Goal: Find specific page/section: Find specific page/section

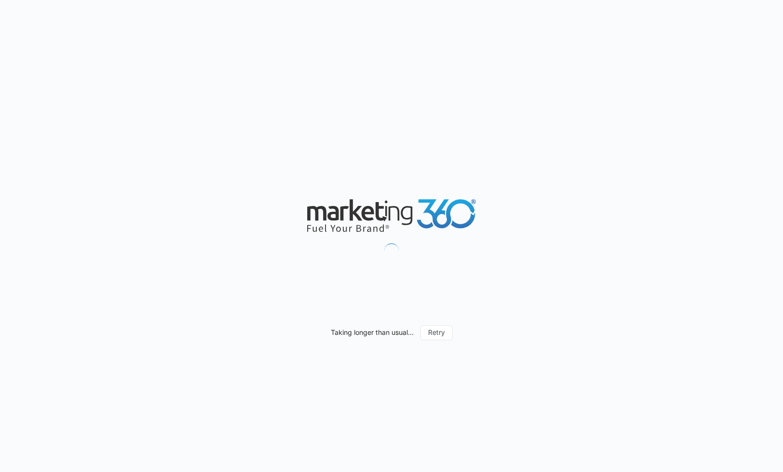
type input "09/05/2025"
type input "10/05/2025"
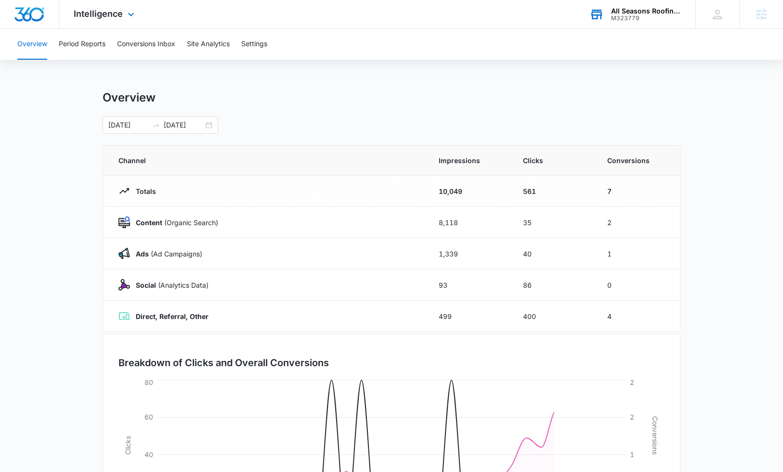
click at [630, 13] on div "All Seasons Roofing & Siding" at bounding box center [646, 11] width 70 height 8
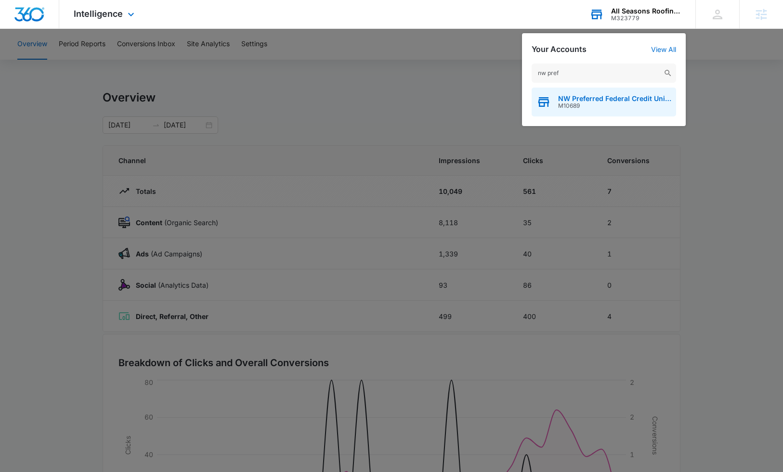
type input "nw pref"
click at [601, 106] on span "M10689" at bounding box center [614, 106] width 113 height 7
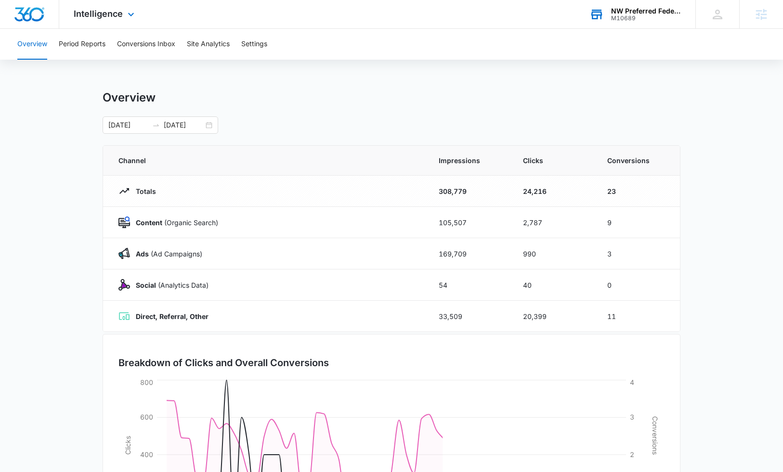
click at [99, 21] on div "Intelligence Apps Reputation Websites Forms CRM Email Social Shop Payments POS …" at bounding box center [105, 14] width 92 height 28
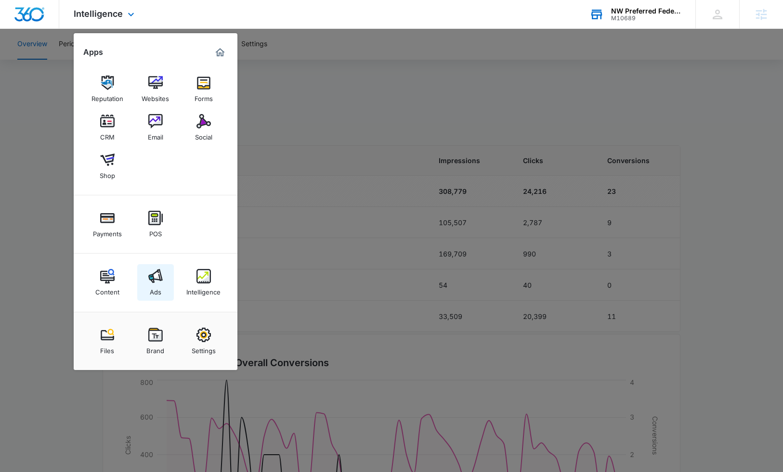
click at [151, 286] on div "Ads" at bounding box center [156, 290] width 12 height 13
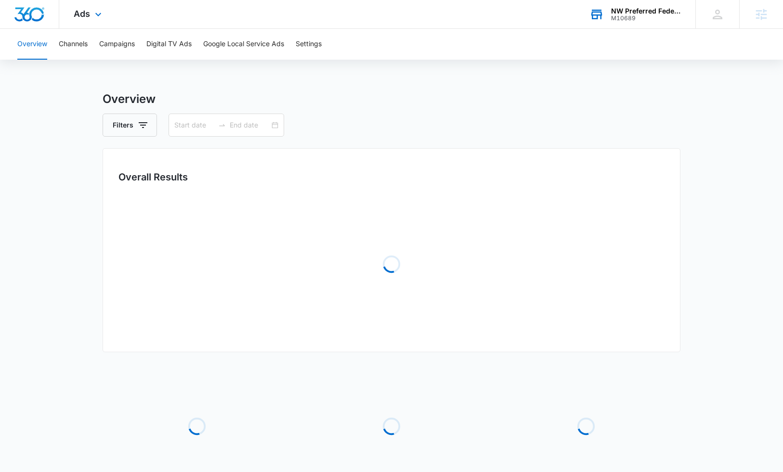
type input "10/01/2024"
type input "11/30/2024"
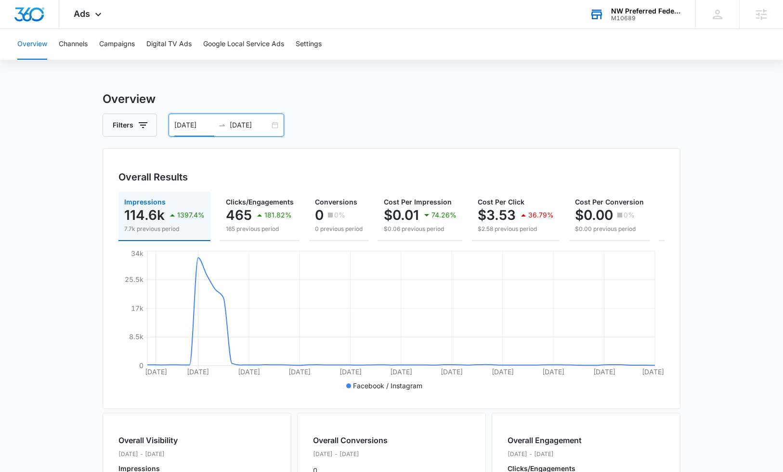
click at [189, 126] on input "10/01/2024" at bounding box center [194, 125] width 40 height 11
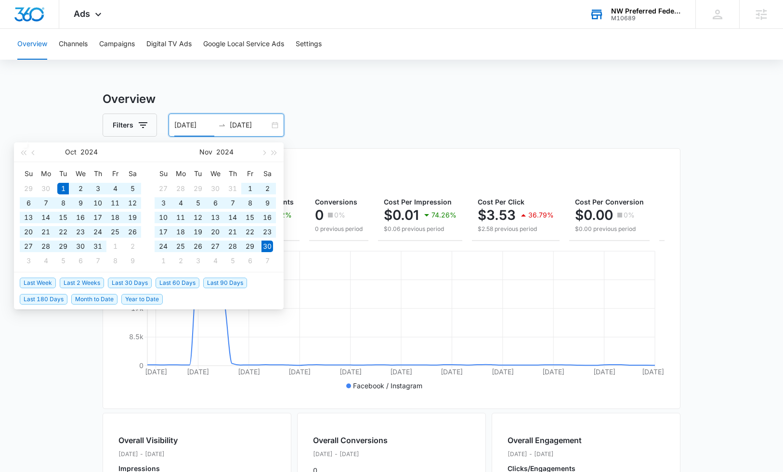
click at [52, 121] on main "Overview Filters 10/01/2024 11/30/2024 Overall Results Impressions 114.6k 1397.…" at bounding box center [391, 435] width 783 height 691
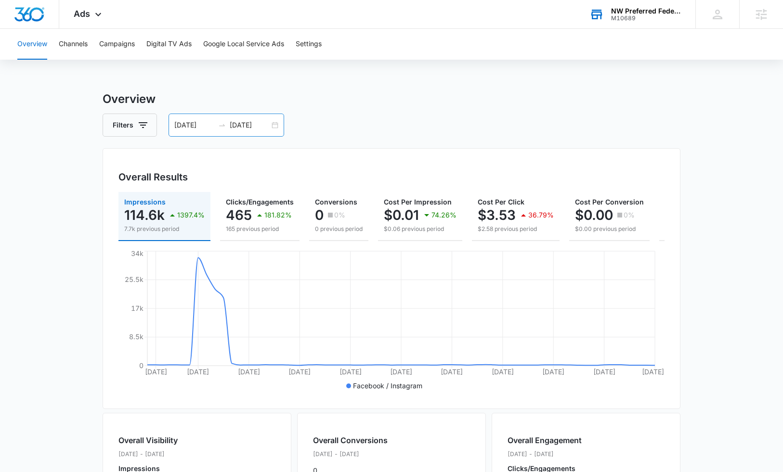
click at [206, 130] on input "10/01/2024" at bounding box center [194, 125] width 40 height 11
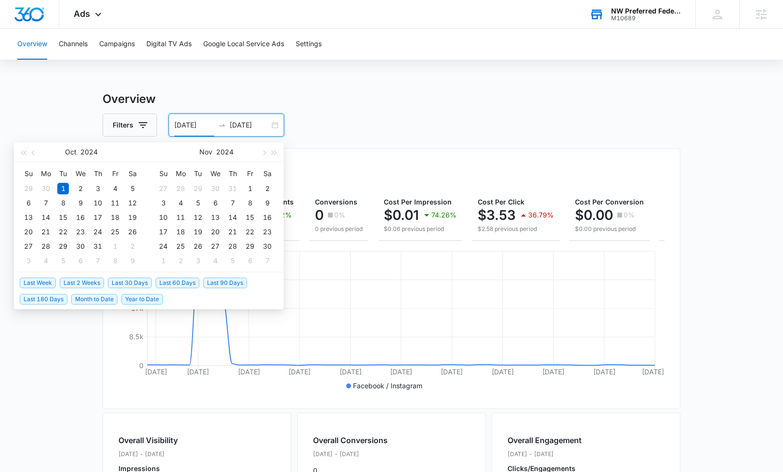
click at [93, 284] on span "Last 2 Weeks" at bounding box center [82, 283] width 44 height 11
type input "[DATE]"
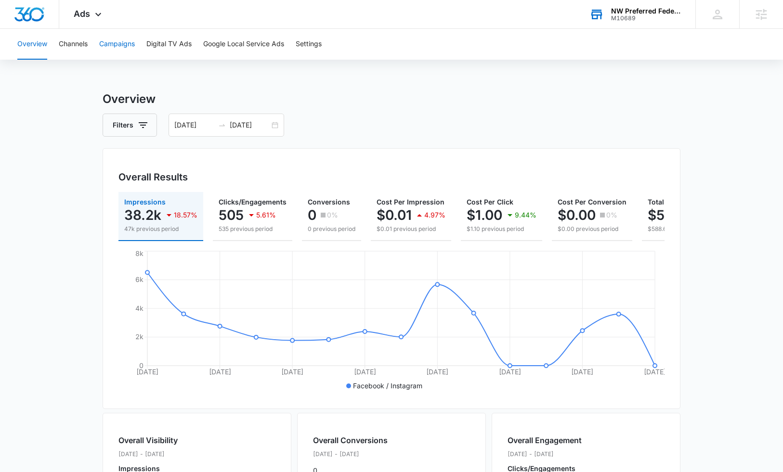
click at [118, 52] on button "Campaigns" at bounding box center [117, 44] width 36 height 31
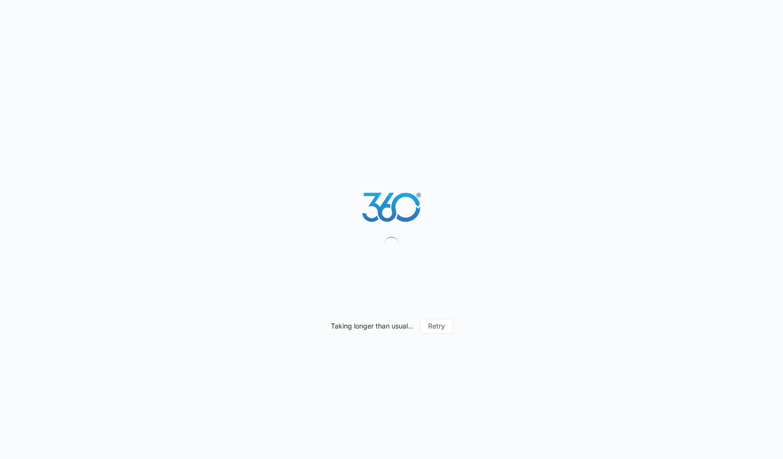
type input "[DATE]"
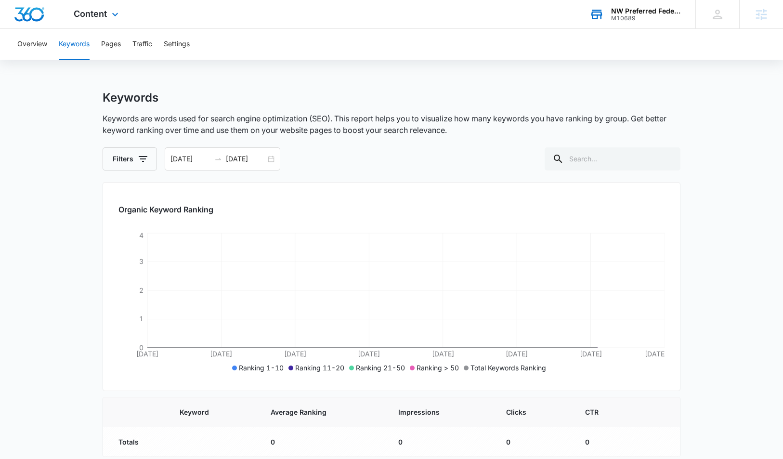
click at [664, 19] on div "M10689" at bounding box center [646, 18] width 70 height 7
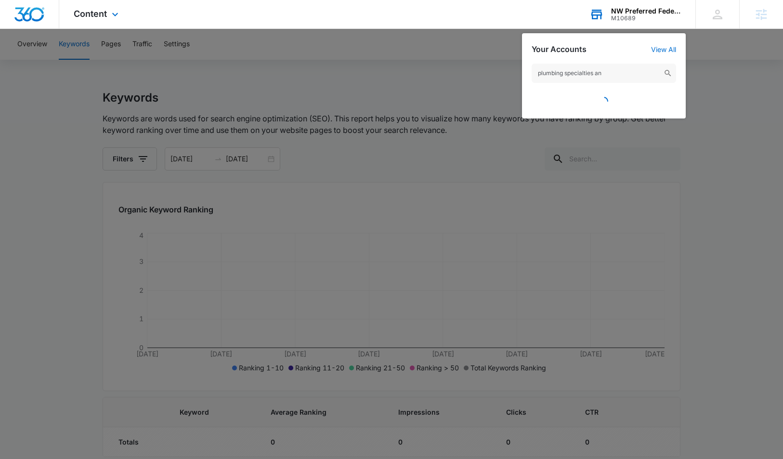
type input "plumbing specialties and"
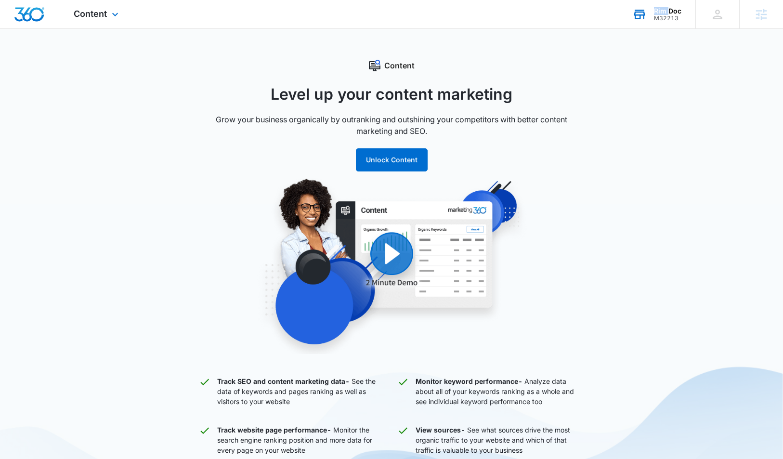
drag, startPoint x: 669, startPoint y: 7, endPoint x: 669, endPoint y: 16, distance: 8.7
click at [670, 9] on div "Rim Doc M32213 Your Accounts View All" at bounding box center [656, 14] width 77 height 28
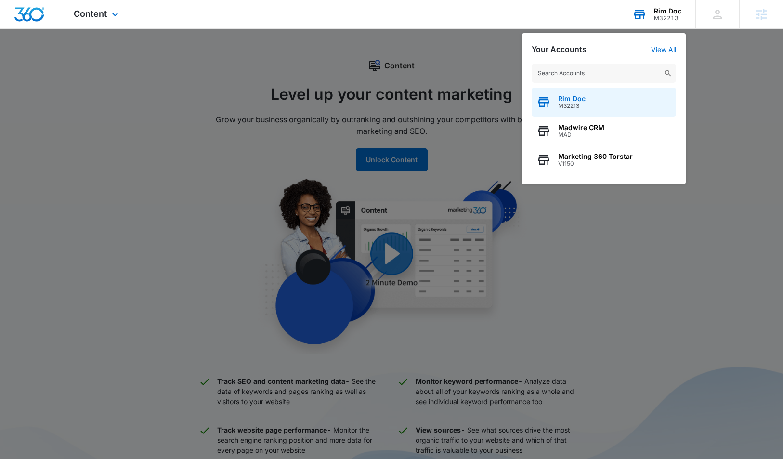
type input "o"
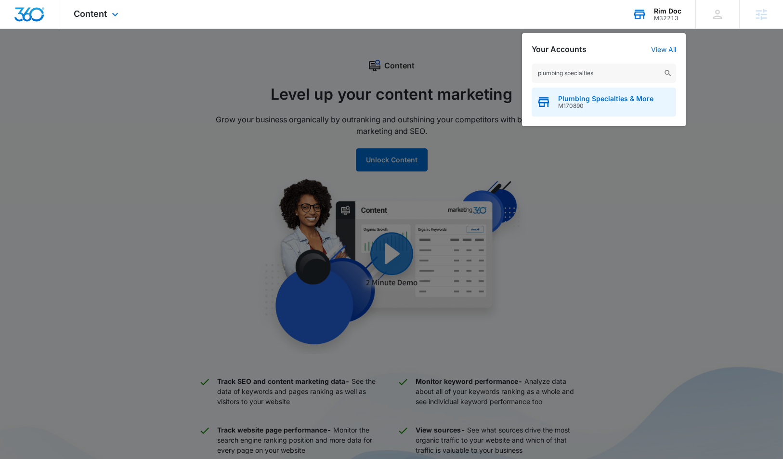
type input "plumbing specialties"
click at [616, 103] on span "M170890" at bounding box center [605, 106] width 95 height 7
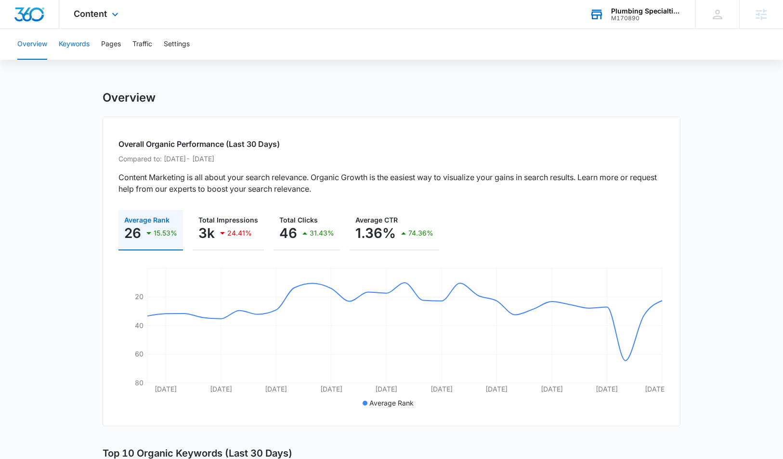
click at [76, 40] on button "Keywords" at bounding box center [74, 44] width 31 height 31
